Goal: Information Seeking & Learning: Check status

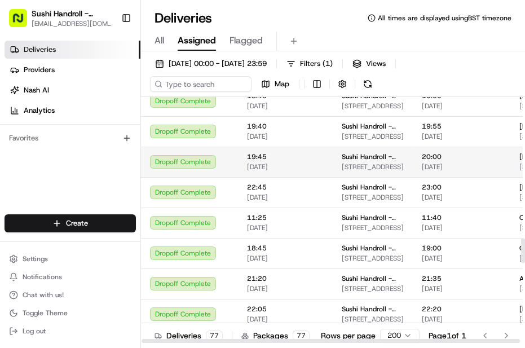
scroll to position [1413, 0]
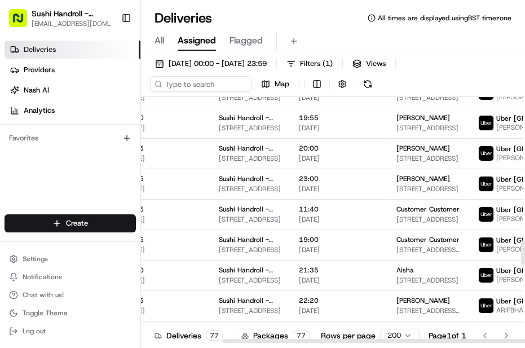
drag, startPoint x: 322, startPoint y: 339, endPoint x: 377, endPoint y: 343, distance: 55.4
click at [392, 341] on div at bounding box center [411, 341] width 378 height 4
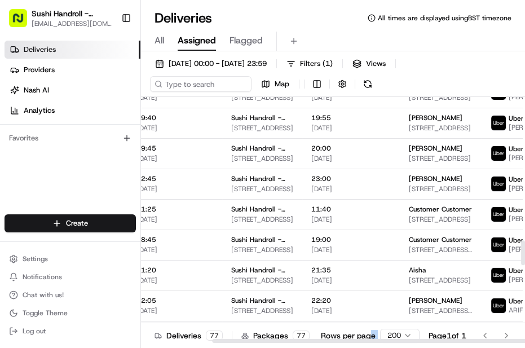
drag, startPoint x: 374, startPoint y: 344, endPoint x: 363, endPoint y: 344, distance: 11.3
click at [364, 344] on div "Deliveries 77 Packages 77 Rows per page 200 Page 1 of 1 Go to first page Go to …" at bounding box center [333, 335] width 384 height 25
drag, startPoint x: 340, startPoint y: 343, endPoint x: 304, endPoint y: 340, distance: 35.7
click at [304, 340] on div "Deliveries 77 Packages 77 Rows per page 200 Page 1 of 1 Go to first page Go to …" at bounding box center [333, 335] width 384 height 25
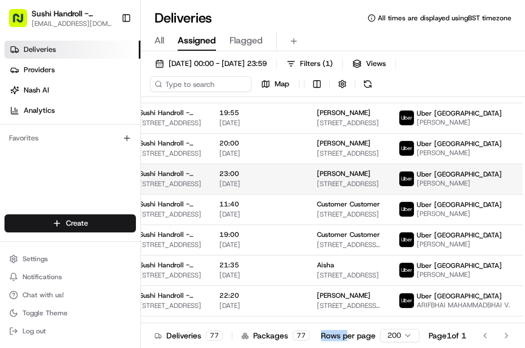
scroll to position [1418, 203]
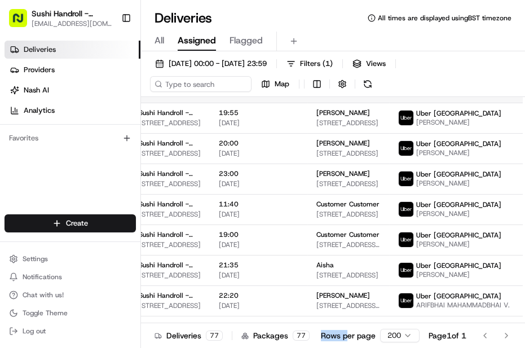
click at [399, 95] on img at bounding box center [406, 87] width 15 height 15
click at [426, 87] on span "Uber [GEOGRAPHIC_DATA]" at bounding box center [458, 82] width 85 height 9
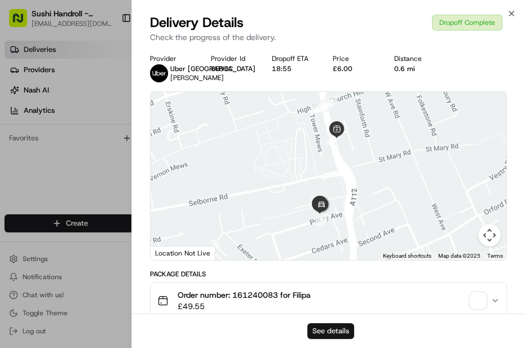
click at [339, 327] on button "See details" at bounding box center [330, 331] width 47 height 16
click at [513, 11] on icon "button" at bounding box center [511, 13] width 9 height 9
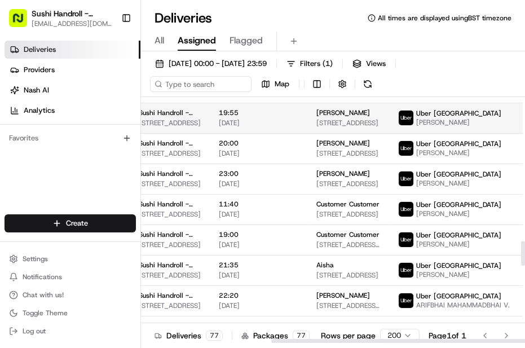
click at [428, 118] on span "Uber [GEOGRAPHIC_DATA]" at bounding box center [458, 113] width 85 height 9
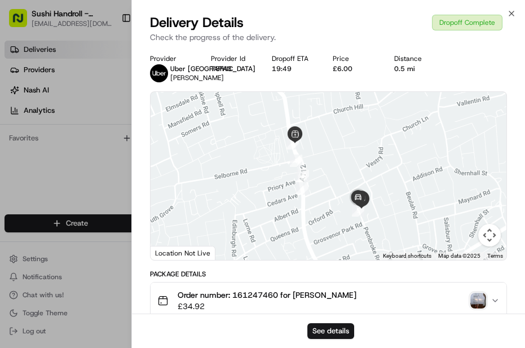
click at [333, 321] on div "See details" at bounding box center [328, 330] width 393 height 34
click at [331, 327] on button "See details" at bounding box center [330, 331] width 47 height 16
click at [513, 9] on icon "button" at bounding box center [511, 13] width 9 height 9
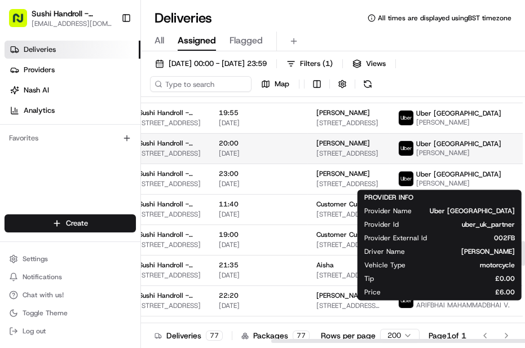
click at [429, 148] on span "Uber [GEOGRAPHIC_DATA]" at bounding box center [458, 143] width 85 height 9
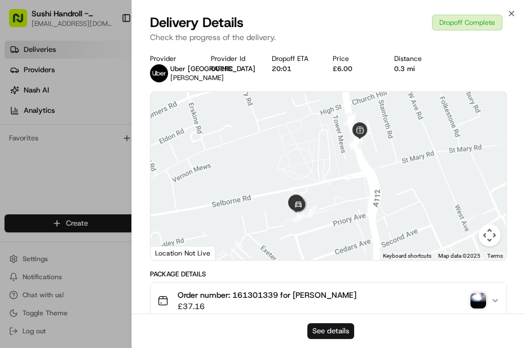
click at [323, 332] on button "See details" at bounding box center [330, 331] width 47 height 16
click at [515, 9] on icon "button" at bounding box center [511, 13] width 9 height 9
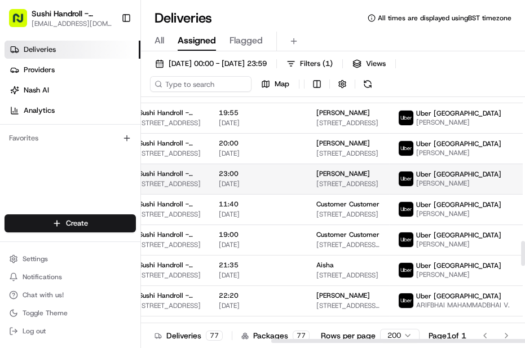
click at [443, 179] on div "Uber [GEOGRAPHIC_DATA]" at bounding box center [458, 174] width 85 height 9
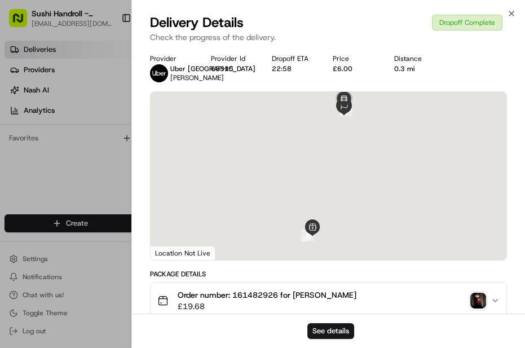
click at [332, 329] on button "See details" at bounding box center [330, 331] width 47 height 16
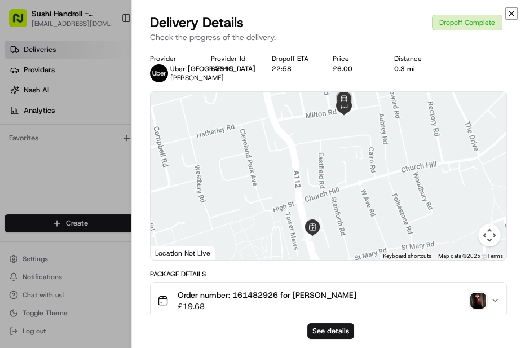
click at [511, 14] on icon "button" at bounding box center [511, 13] width 9 height 9
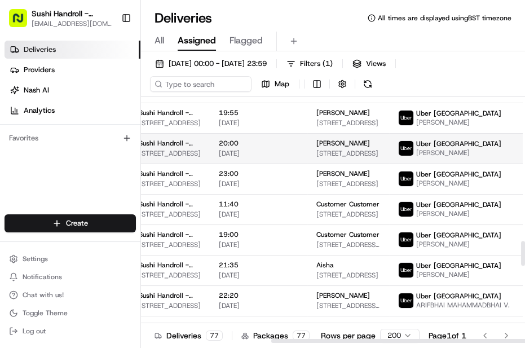
drag, startPoint x: 258, startPoint y: 226, endPoint x: 263, endPoint y: 187, distance: 39.2
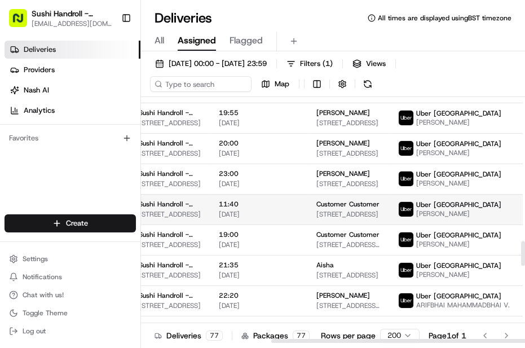
click at [439, 218] on span "SAMEER KHAN S." at bounding box center [458, 213] width 85 height 9
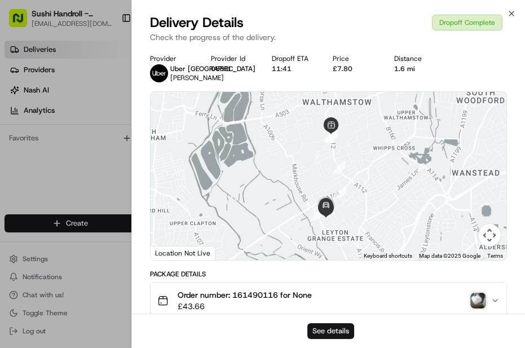
click at [338, 329] on button "See details" at bounding box center [330, 331] width 47 height 16
click at [513, 11] on icon "button" at bounding box center [511, 13] width 5 height 5
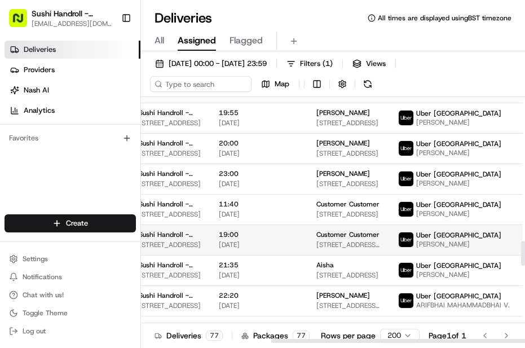
click at [429, 249] on span "SUFYAN R." at bounding box center [458, 244] width 85 height 9
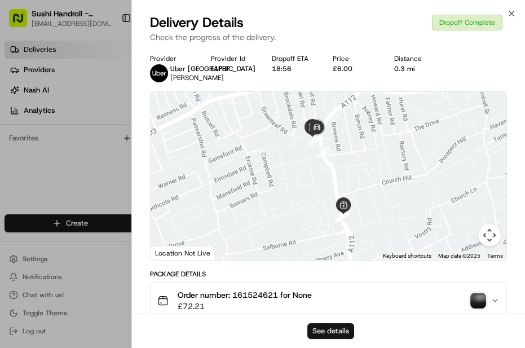
click at [334, 329] on button "See details" at bounding box center [330, 331] width 47 height 16
click at [515, 13] on icon "button" at bounding box center [511, 13] width 9 height 9
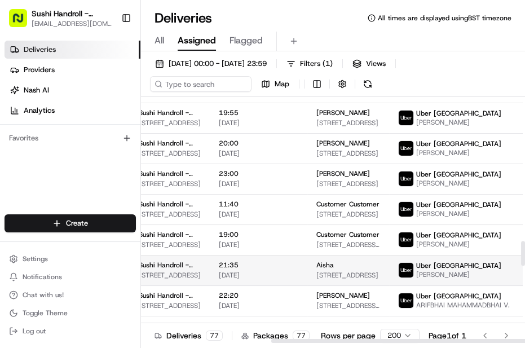
click at [416, 279] on span "SUFYAN R." at bounding box center [458, 274] width 85 height 9
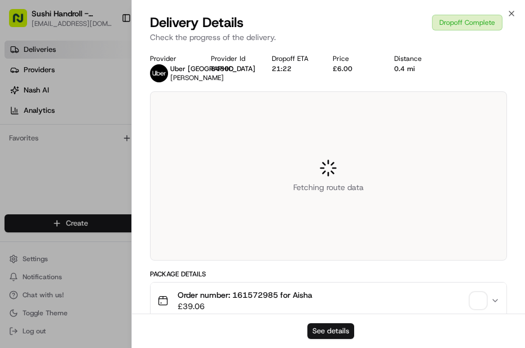
click at [337, 328] on button "See details" at bounding box center [330, 331] width 47 height 16
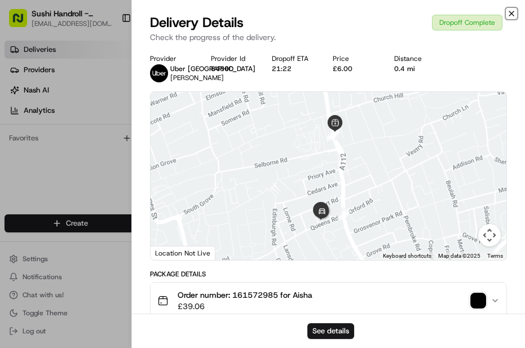
click at [507, 15] on icon "button" at bounding box center [511, 13] width 9 height 9
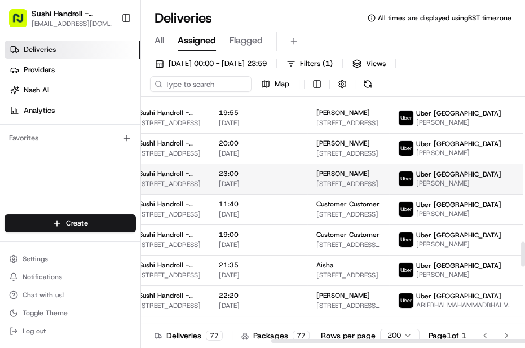
scroll to position [1469, 203]
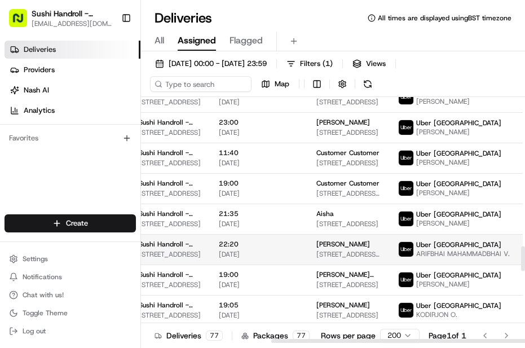
click at [435, 258] on span "ARIFBHAI MAHAMMADBHAI V." at bounding box center [463, 253] width 94 height 9
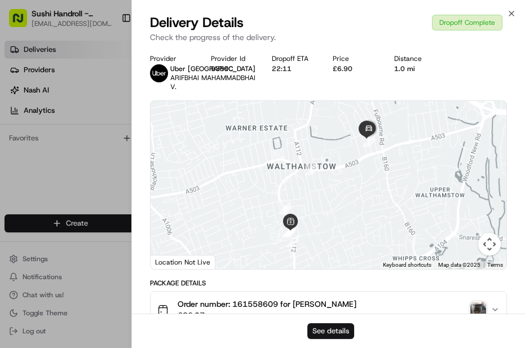
click at [336, 326] on button "See details" at bounding box center [330, 331] width 47 height 16
click at [513, 11] on icon "button" at bounding box center [511, 13] width 9 height 9
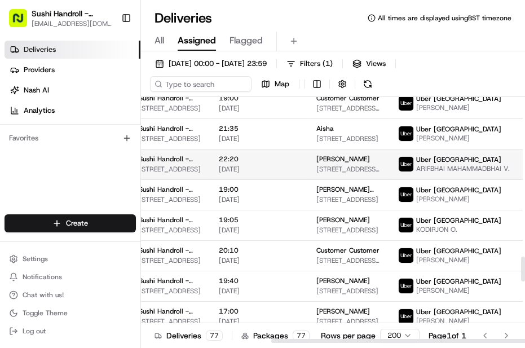
scroll to position [1572, 203]
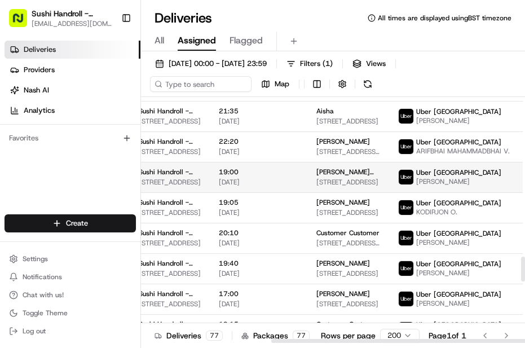
click at [447, 177] on div "Uber UK" at bounding box center [458, 172] width 85 height 9
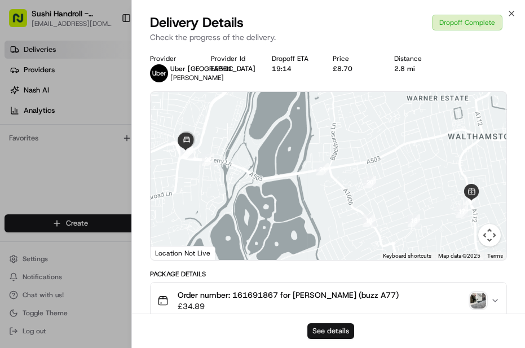
click at [330, 329] on button "See details" at bounding box center [330, 331] width 47 height 16
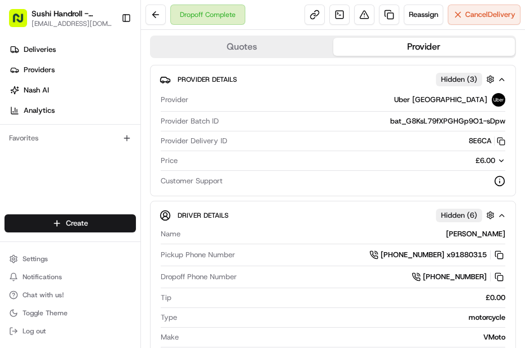
click at [497, 159] on icon "button" at bounding box center [501, 161] width 8 height 8
click at [465, 158] on div "£6.00" at bounding box center [481, 161] width 48 height 10
click at [497, 161] on icon "button" at bounding box center [501, 161] width 8 height 8
click at [489, 153] on div "Provider Uber UK Provider Batch ID bat_euqpWDR4UXGMCULKdAoHPg Provider Delivery…" at bounding box center [333, 140] width 347 height 103
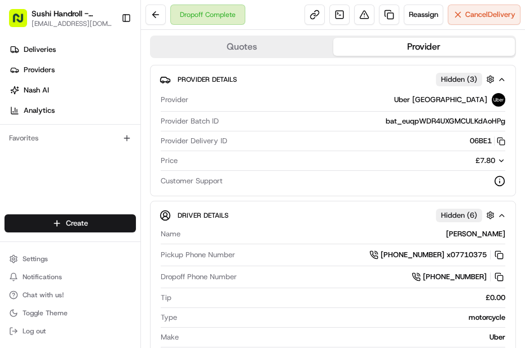
click at [488, 158] on div "£7.80" at bounding box center [481, 161] width 48 height 10
click at [483, 166] on div "Price £6.00" at bounding box center [333, 163] width 345 height 15
click at [482, 158] on span "£6.00" at bounding box center [485, 161] width 20 height 10
click at [480, 156] on span "£6.00" at bounding box center [485, 161] width 20 height 10
click at [497, 158] on icon "button" at bounding box center [501, 161] width 8 height 8
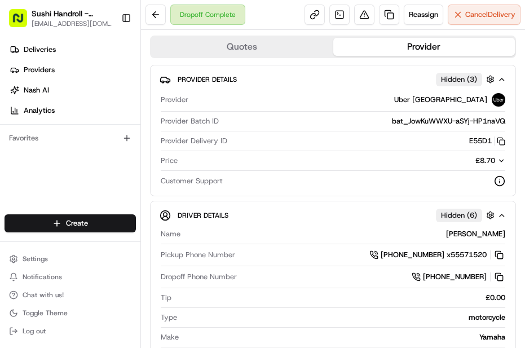
click at [475, 163] on span "£8.70" at bounding box center [485, 161] width 20 height 10
